Goal: Task Accomplishment & Management: Complete application form

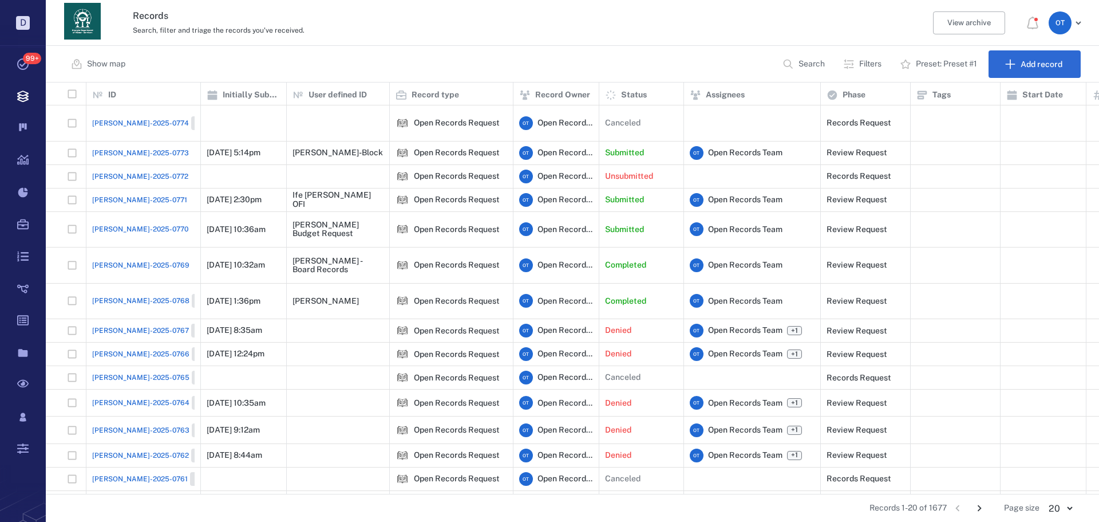
click at [131, 118] on span "[PERSON_NAME]-2025-0774" at bounding box center [140, 123] width 97 height 10
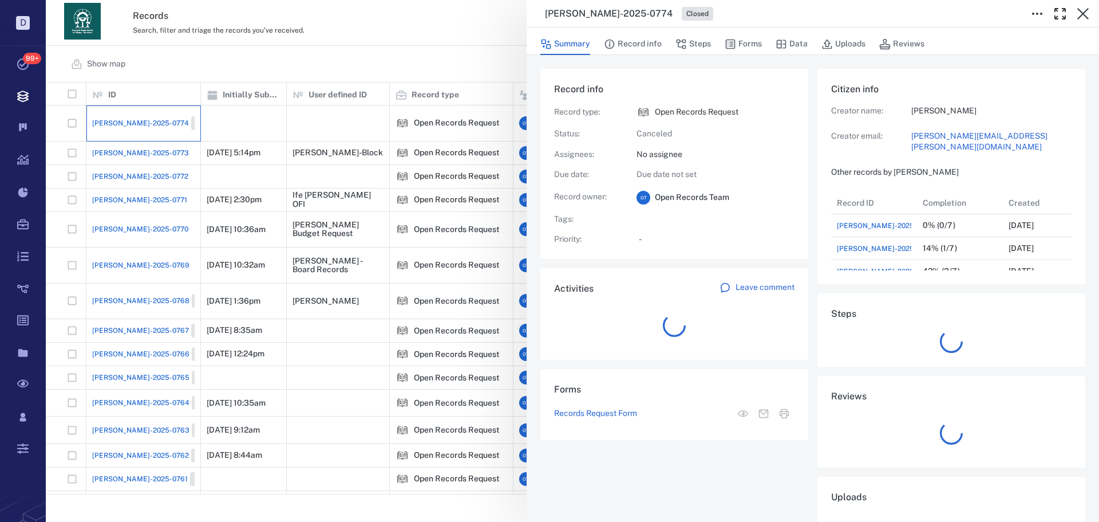
scroll to position [9, 9]
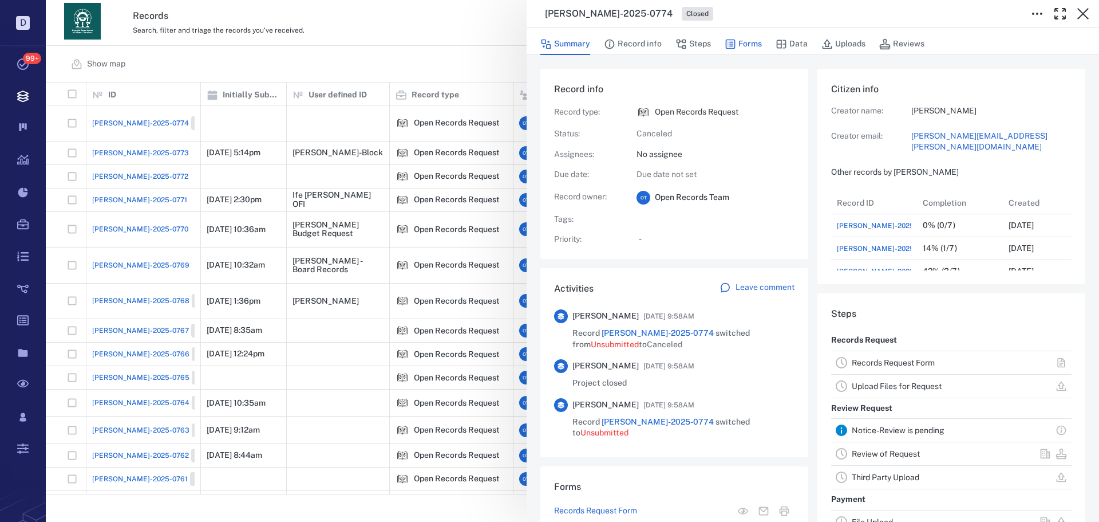
click at [749, 51] on button "Forms" at bounding box center [743, 44] width 37 height 22
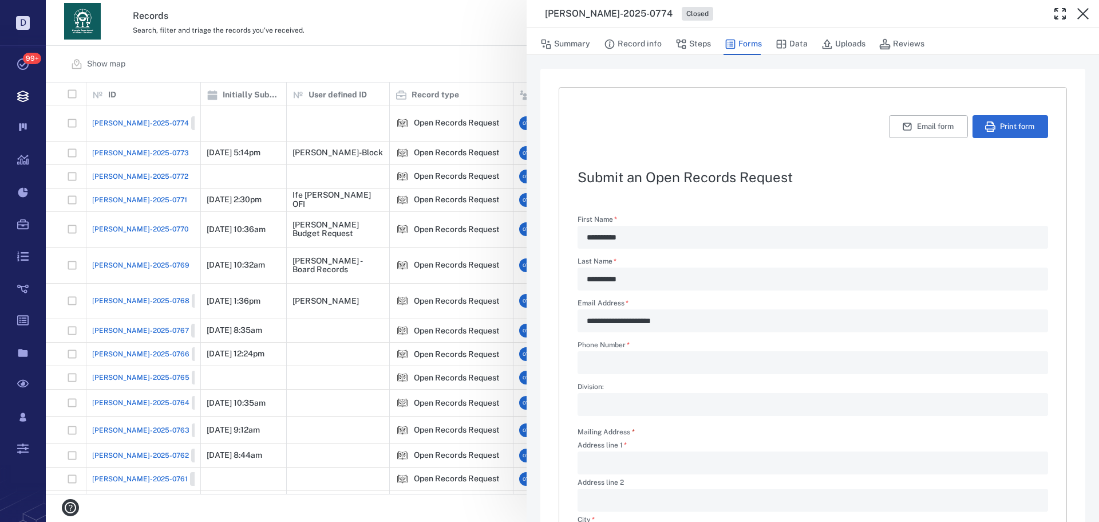
scroll to position [276, 0]
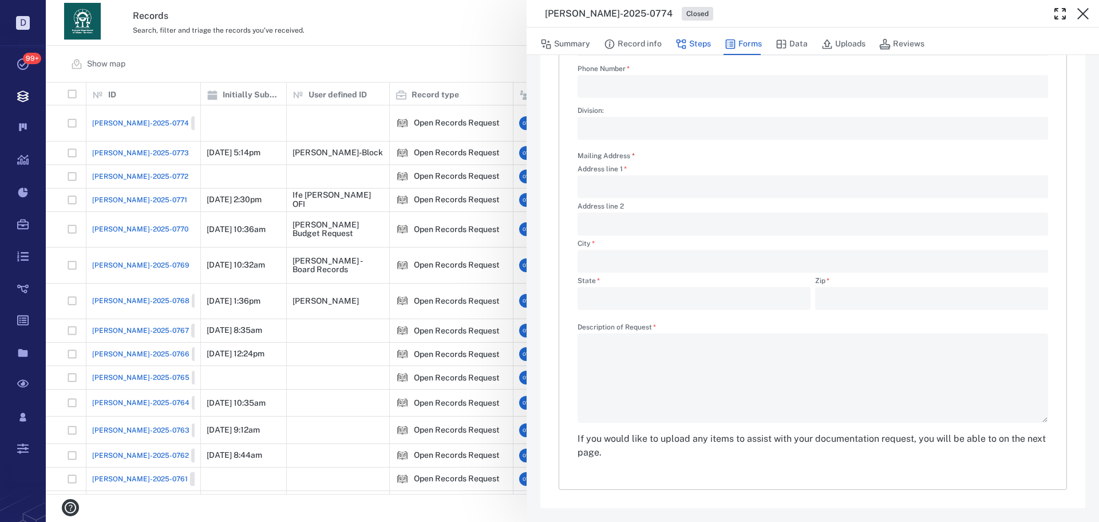
click at [707, 51] on button "Steps" at bounding box center [692, 44] width 35 height 22
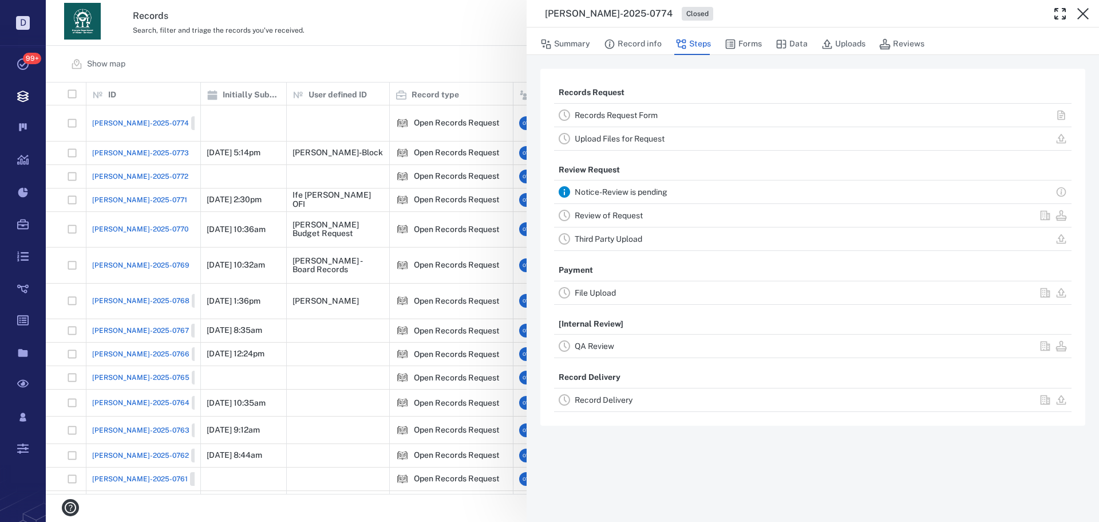
click at [457, 48] on div "[PERSON_NAME]-2025-0774 Closed Summary Record info Steps Forms Data Uploads Rev…" at bounding box center [572, 261] width 1053 height 522
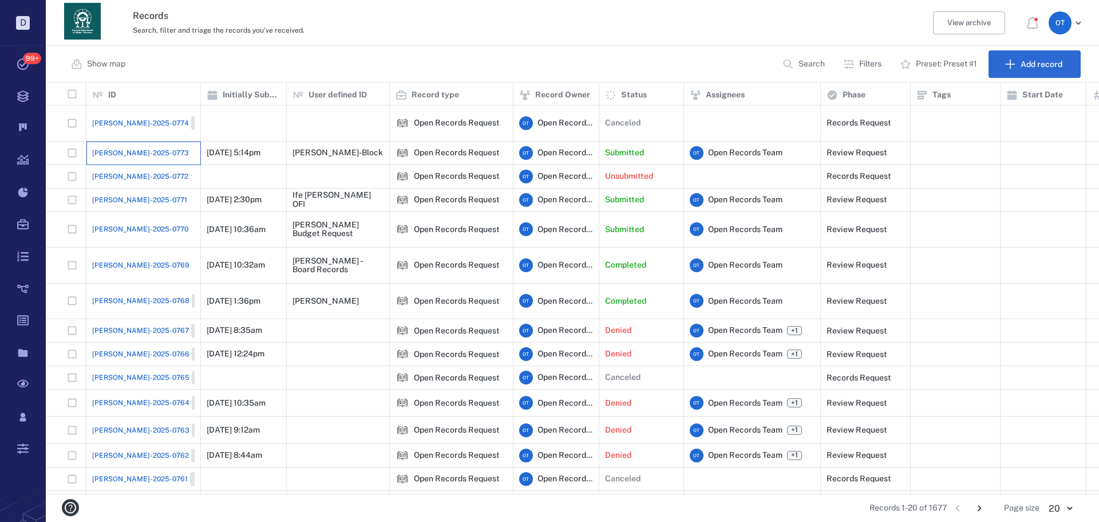
click at [139, 147] on div "[PERSON_NAME]-2025-0773" at bounding box center [143, 152] width 102 height 23
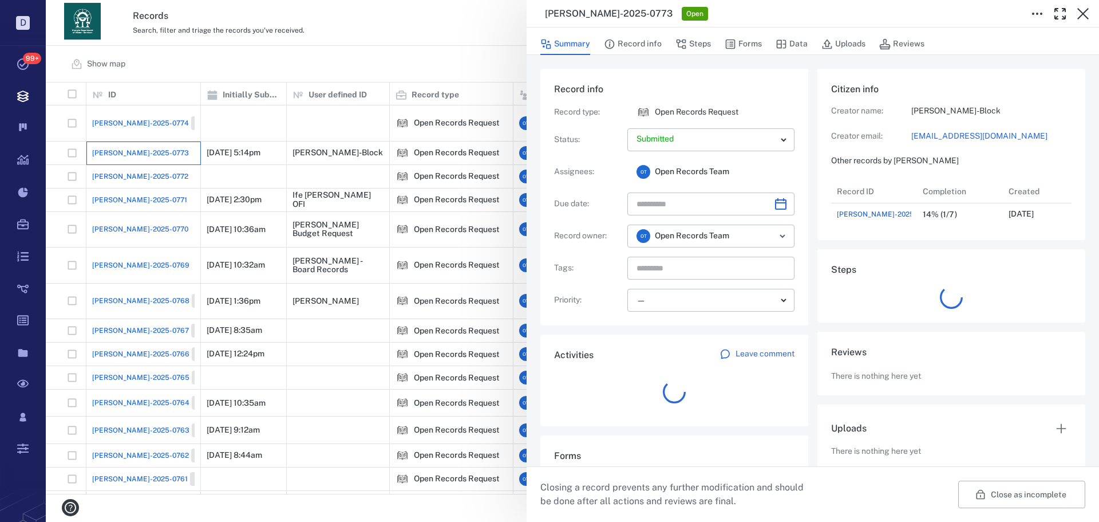
scroll to position [46, 227]
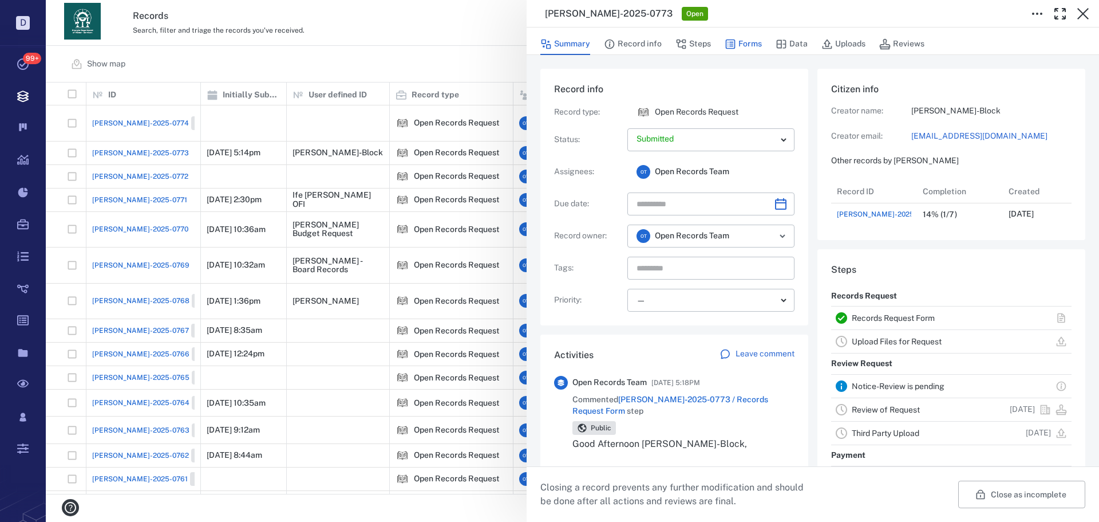
click at [738, 44] on button "Forms" at bounding box center [743, 44] width 37 height 22
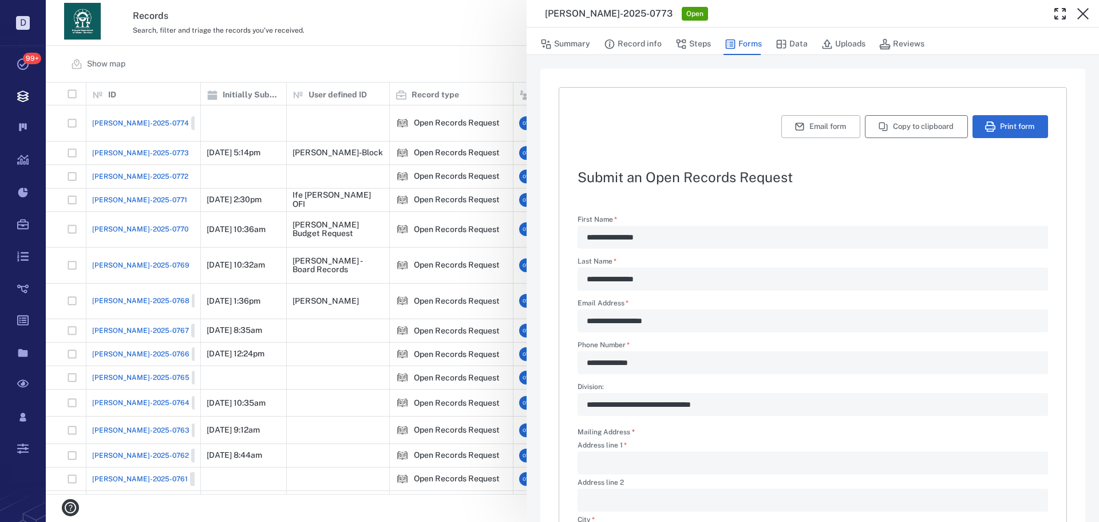
click at [884, 124] on button "Copy to clipboard" at bounding box center [916, 126] width 103 height 23
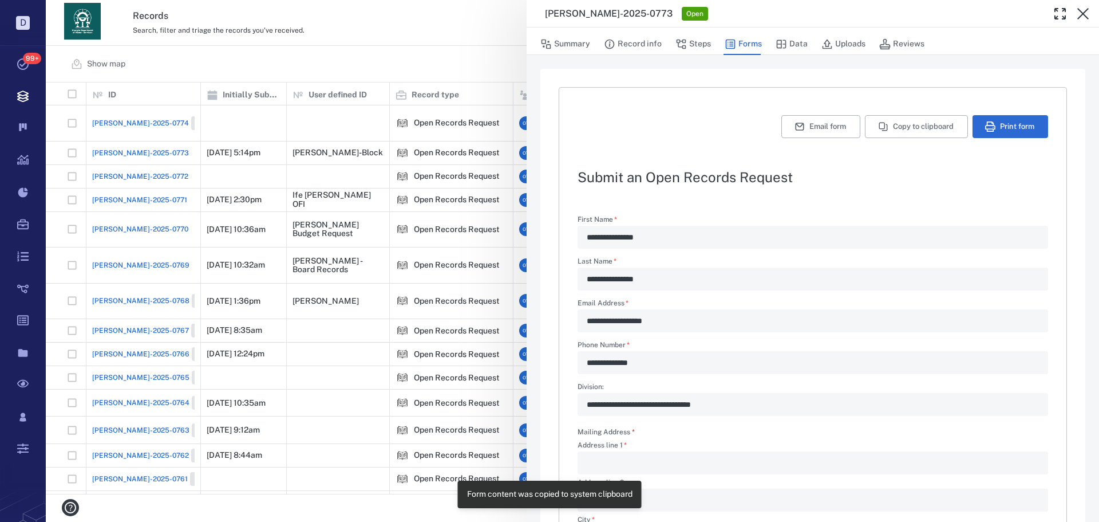
click at [452, 52] on div "**********" at bounding box center [572, 261] width 1053 height 522
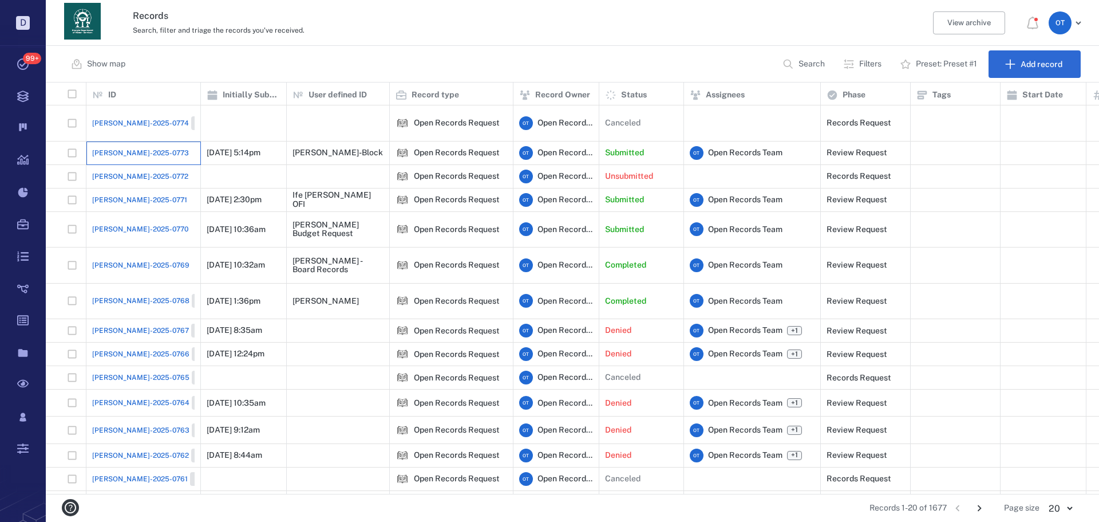
click at [141, 150] on div "[PERSON_NAME]-2025-0773" at bounding box center [143, 152] width 102 height 23
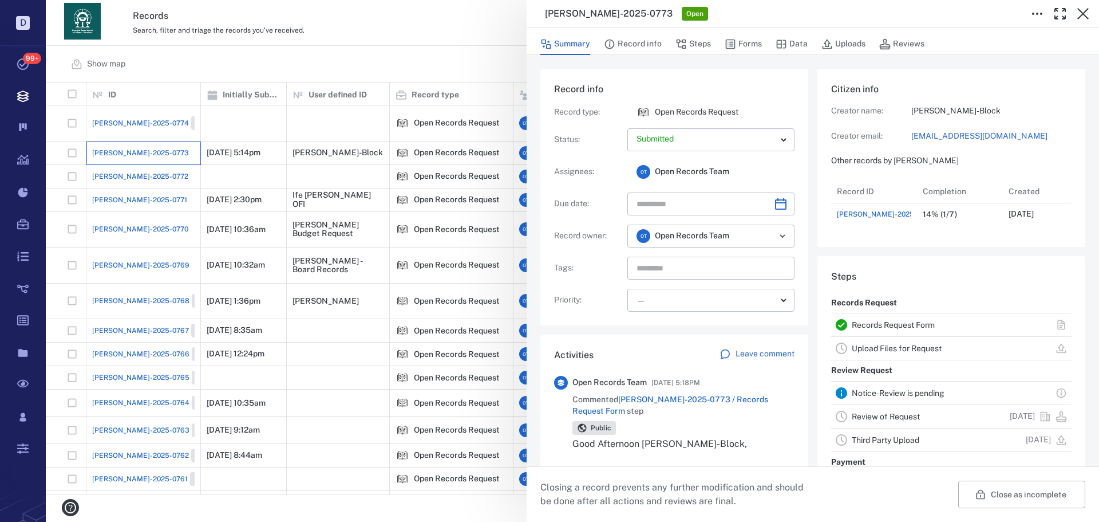
scroll to position [46, 227]
click at [726, 48] on icon "button" at bounding box center [730, 43] width 11 height 11
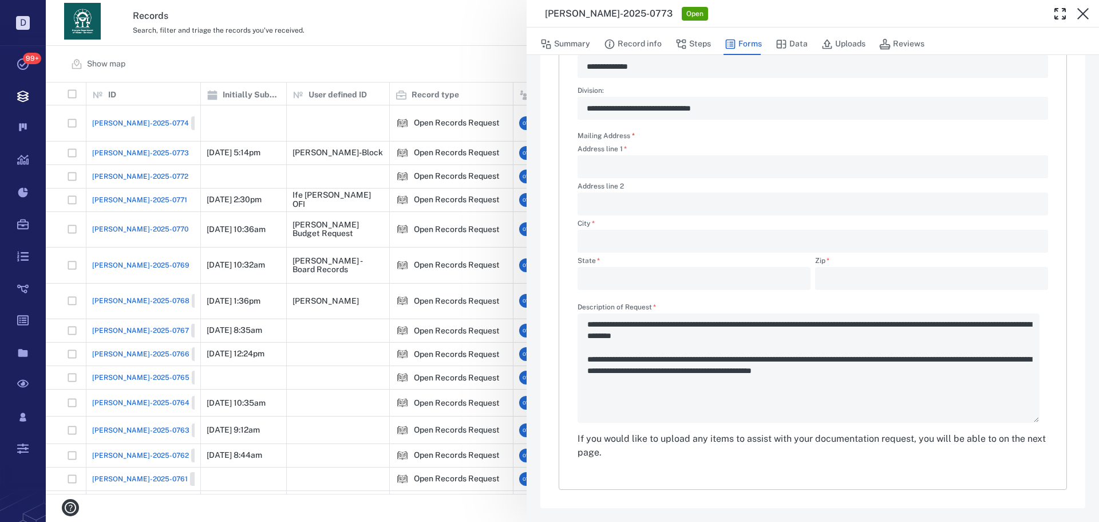
scroll to position [67, 0]
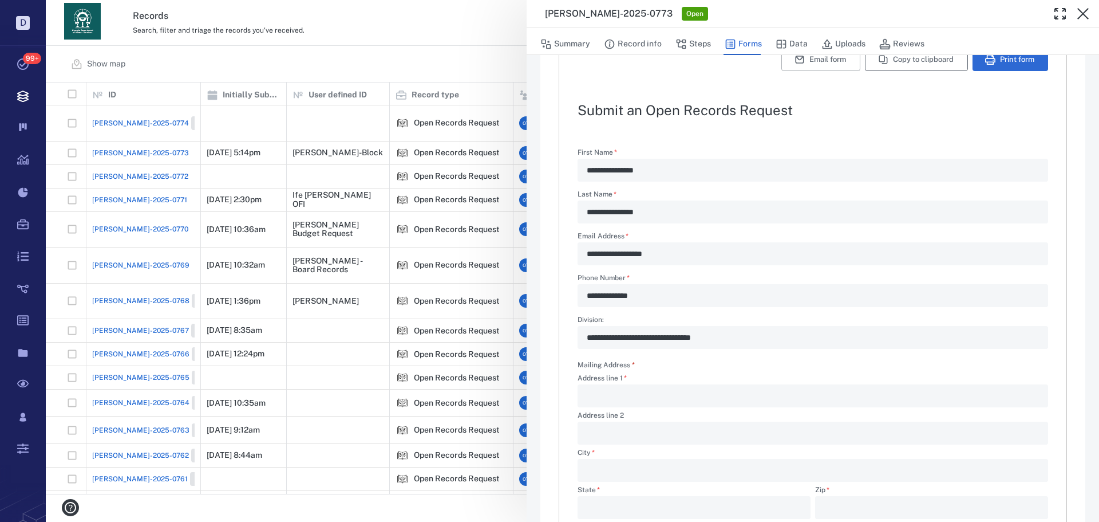
click at [904, 70] on button "Copy to clipboard" at bounding box center [916, 59] width 103 height 23
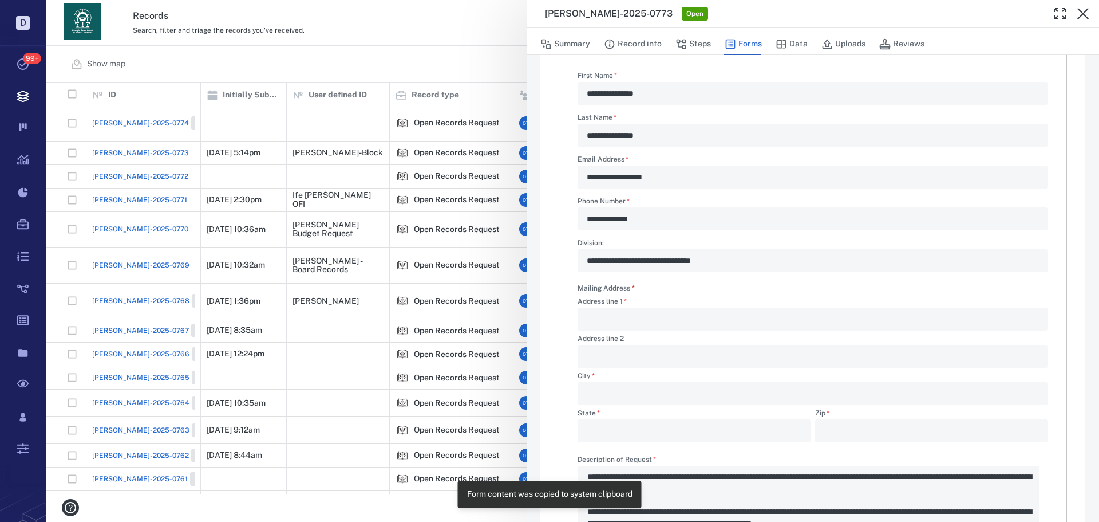
scroll to position [296, 0]
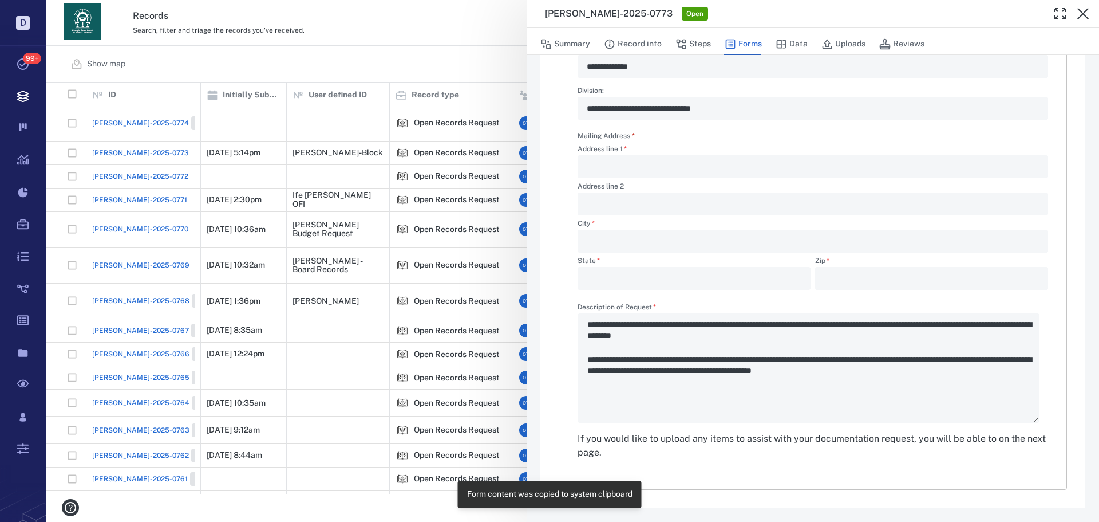
click at [309, 72] on div "**********" at bounding box center [572, 261] width 1053 height 522
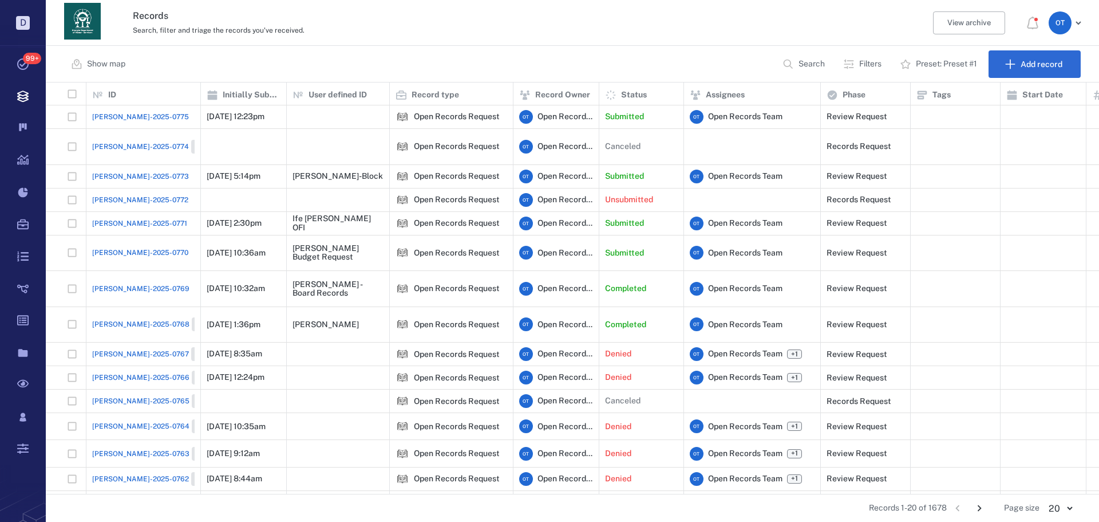
click at [117, 117] on span "ORR-2025-0775" at bounding box center [140, 117] width 97 height 10
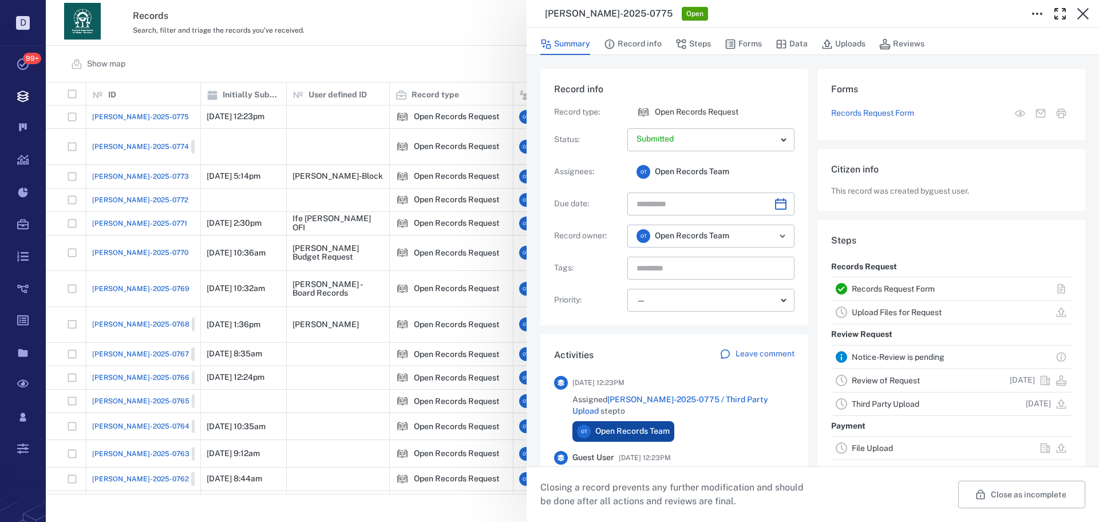
drag, startPoint x: 757, startPoint y: 45, endPoint x: 744, endPoint y: 61, distance: 21.1
click at [757, 45] on button "Forms" at bounding box center [743, 44] width 37 height 22
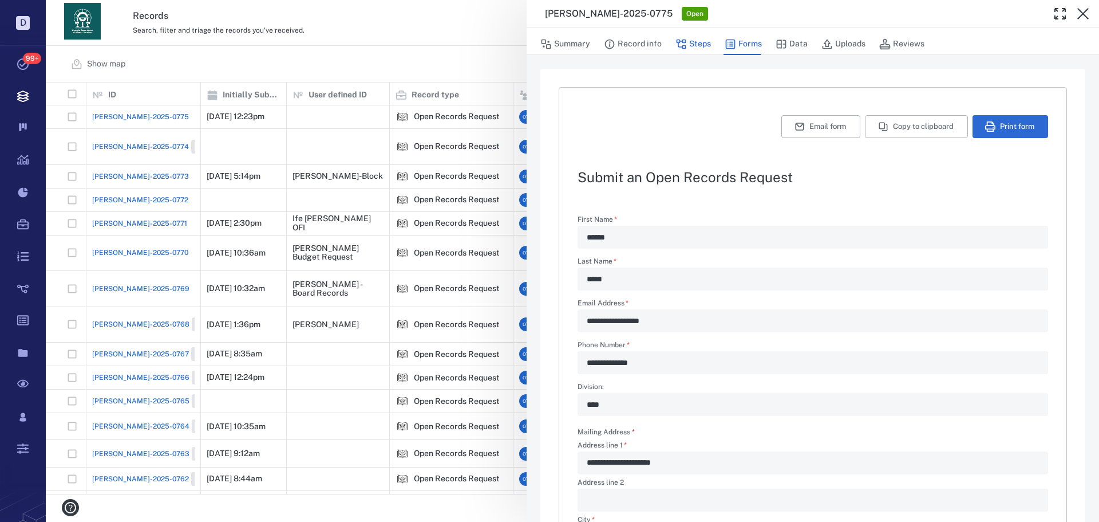
drag, startPoint x: 689, startPoint y: 25, endPoint x: 690, endPoint y: 43, distance: 17.8
click at [690, 34] on div "**********" at bounding box center [813, 261] width 572 height 522
click at [690, 44] on button "Steps" at bounding box center [692, 44] width 35 height 22
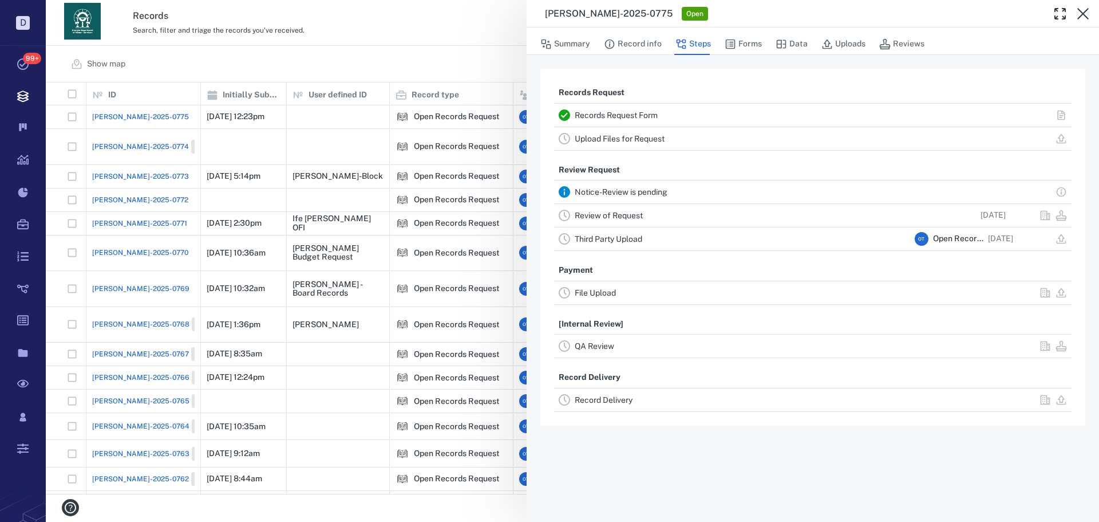
click at [617, 214] on link "Review of Request" at bounding box center [609, 215] width 68 height 9
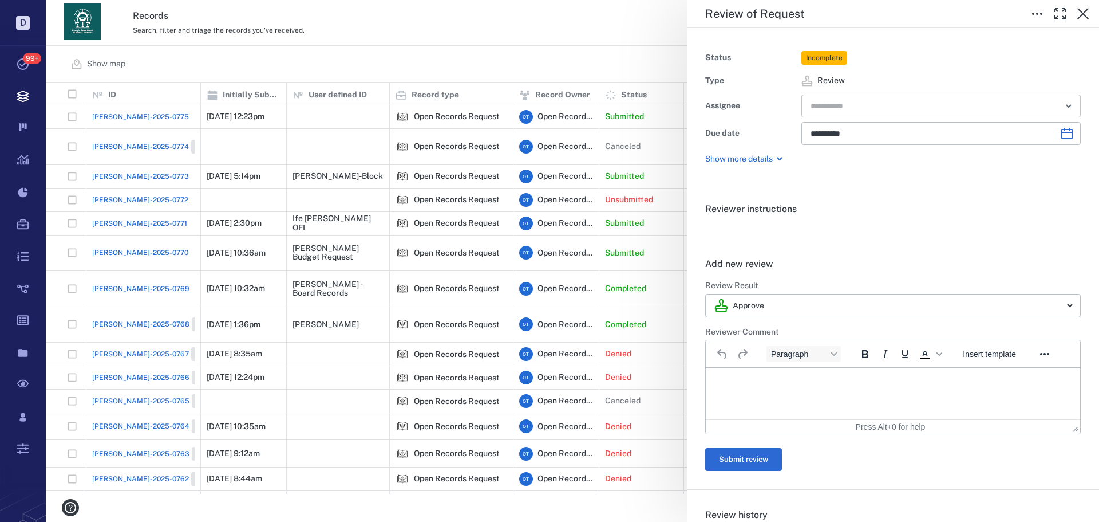
click at [847, 101] on input "text" at bounding box center [927, 106] width 237 height 16
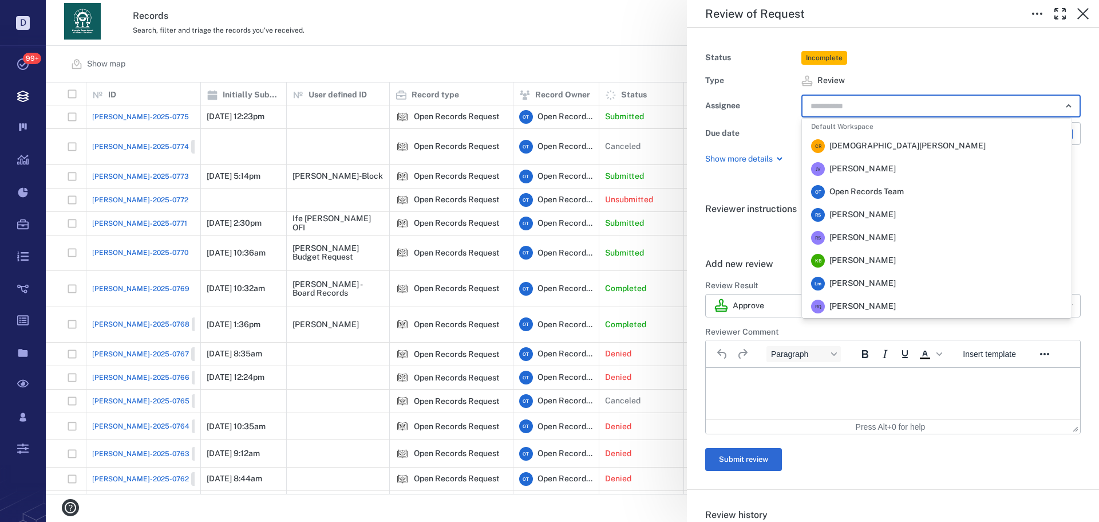
drag, startPoint x: 852, startPoint y: 214, endPoint x: 842, endPoint y: 207, distance: 12.3
click at [851, 214] on span "Rochelle Stembridge" at bounding box center [862, 214] width 66 height 11
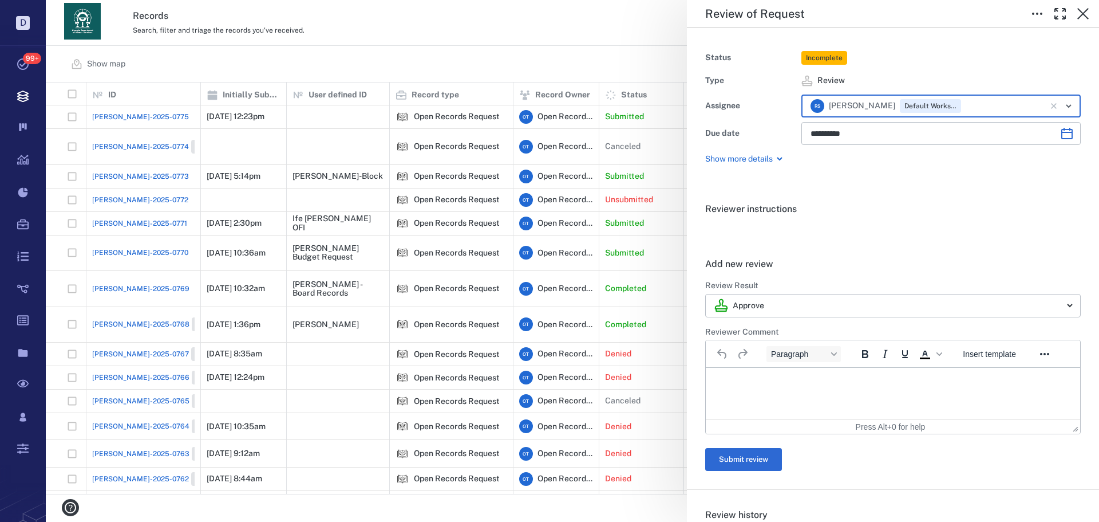
click at [472, 33] on div "**********" at bounding box center [572, 261] width 1053 height 522
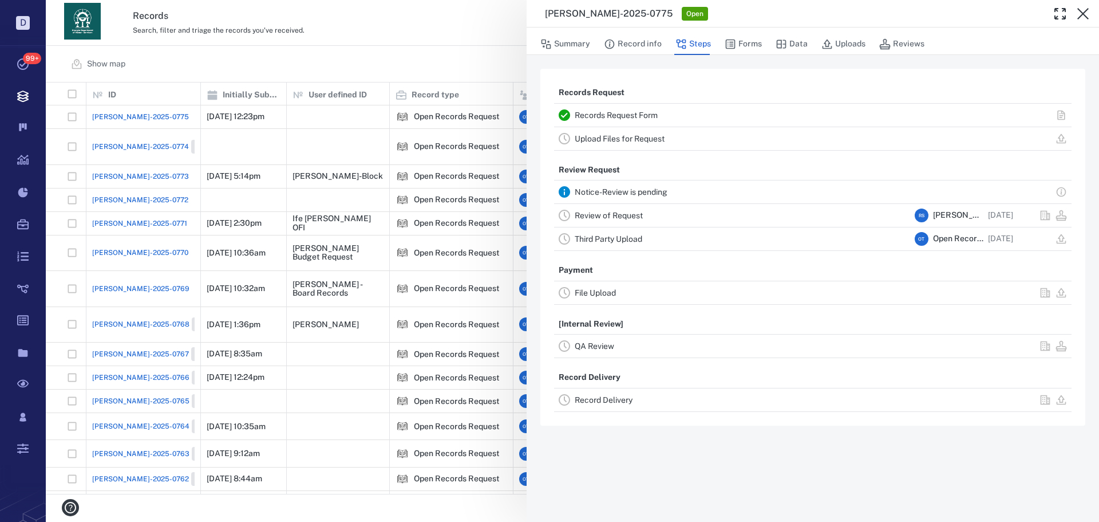
click at [254, 50] on div "ORR-2025-0775 Open Summary Record info Steps Forms Data Uploads Reviews Records…" at bounding box center [572, 261] width 1053 height 522
